Goal: Task Accomplishment & Management: Use online tool/utility

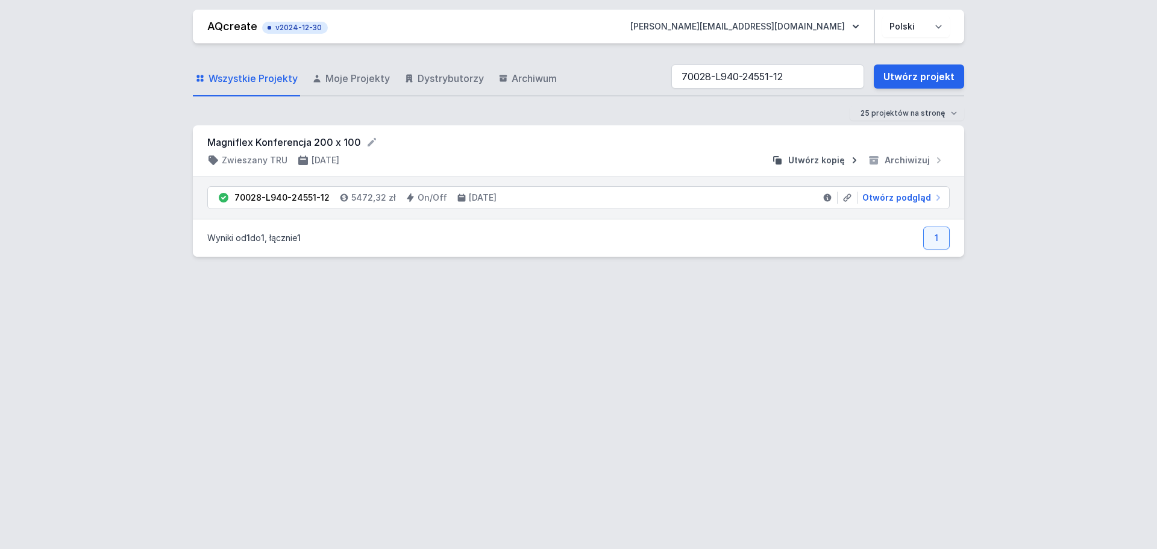
click at [827, 159] on span "Utwórz kopię" at bounding box center [816, 160] width 57 height 12
click at [884, 196] on span "Otwórz podgląd" at bounding box center [897, 198] width 69 height 12
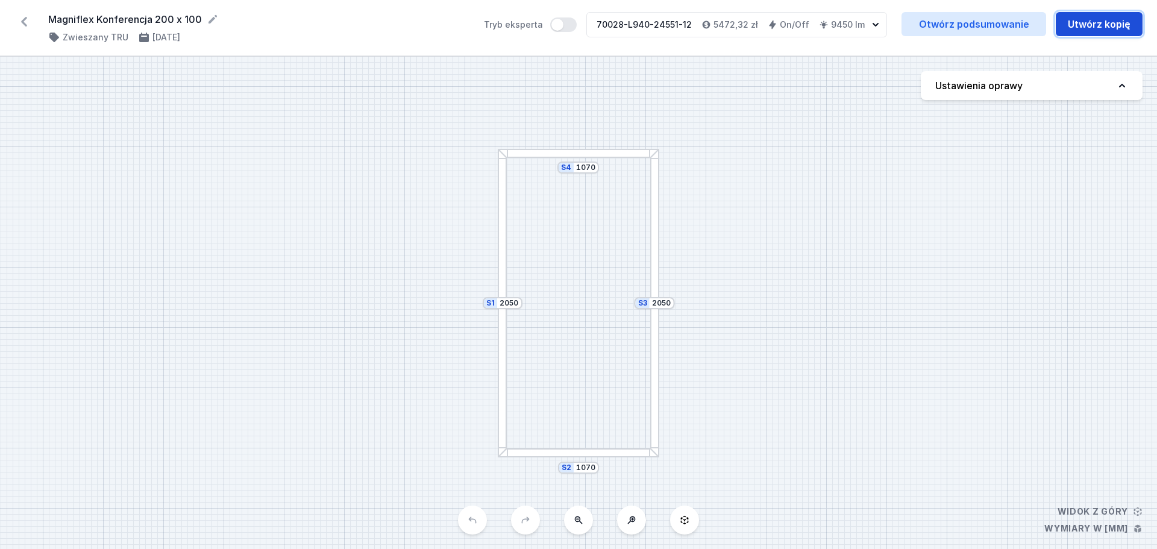
click at [1087, 22] on button "Utwórz kopię" at bounding box center [1099, 24] width 87 height 24
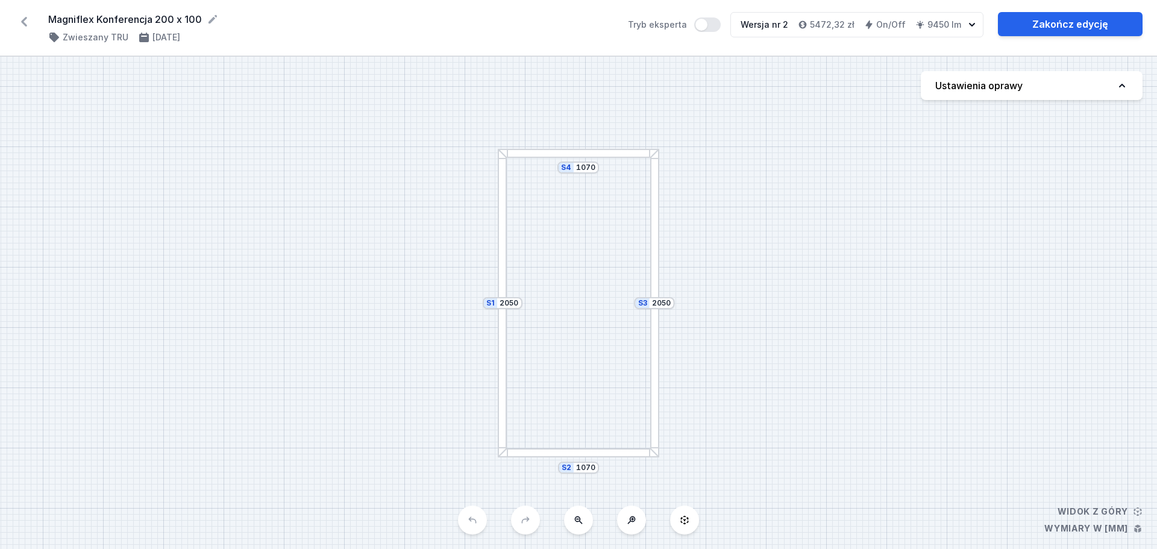
click at [1025, 93] on button "Ustawienia oprawy" at bounding box center [1032, 85] width 222 height 29
select select "2"
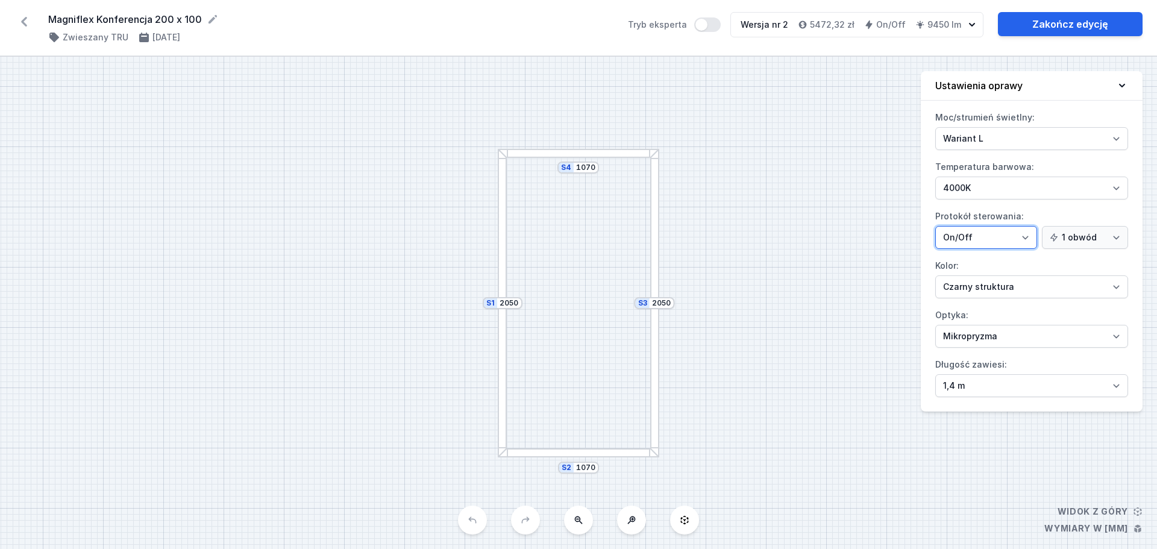
click at [1029, 243] on select "On/Off SwitchDIM DALI AQsmart" at bounding box center [986, 237] width 102 height 23
select select "3"
click at [935, 226] on select "On/Off SwitchDIM DALI AQsmart" at bounding box center [986, 237] width 102 height 23
click at [1073, 26] on link "Zakończ edycję" at bounding box center [1070, 24] width 145 height 24
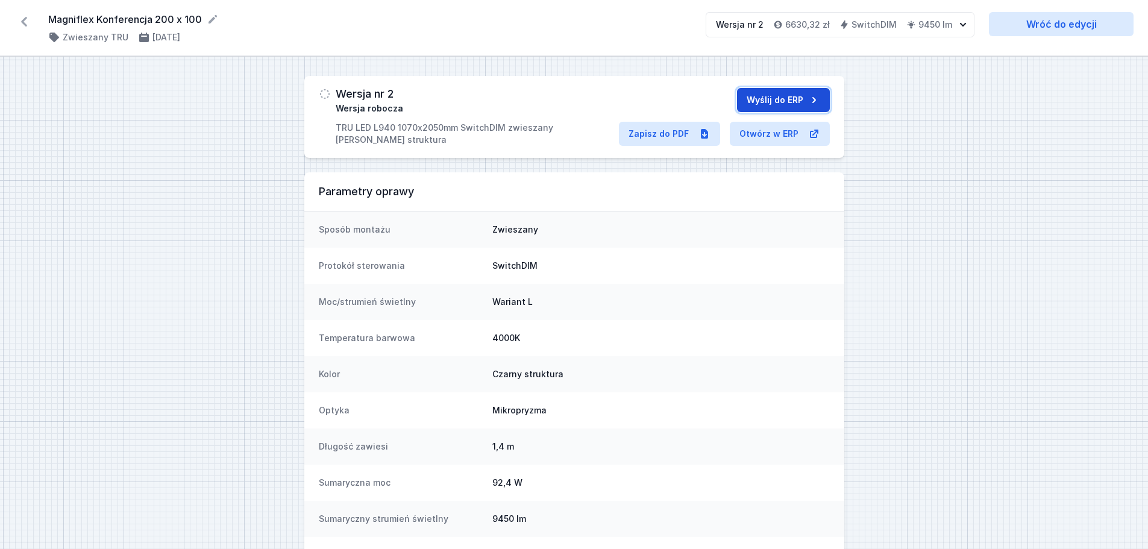
click at [757, 96] on button "Wyślij do ERP" at bounding box center [783, 100] width 93 height 24
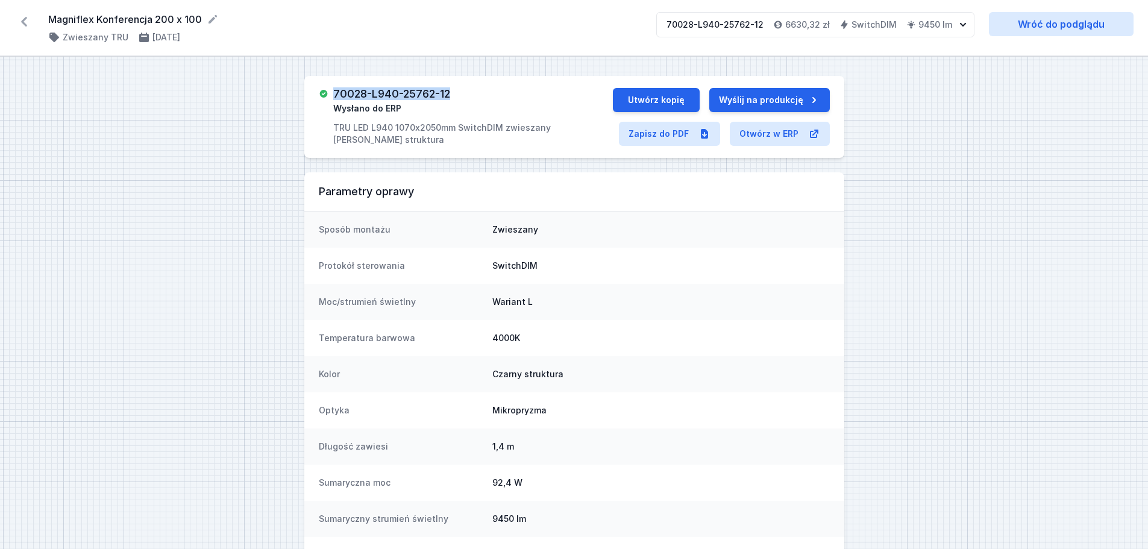
drag, startPoint x: 459, startPoint y: 94, endPoint x: 344, endPoint y: 95, distance: 115.1
click at [336, 95] on div "70028-L940-25762-12 Wysłano do ERP TRU LED L940 1070x2050mm SwitchDIM zwieszany…" at bounding box center [472, 117] width 279 height 58
copy h3 "70028-L940-25762-12"
